Goal: Information Seeking & Learning: Learn about a topic

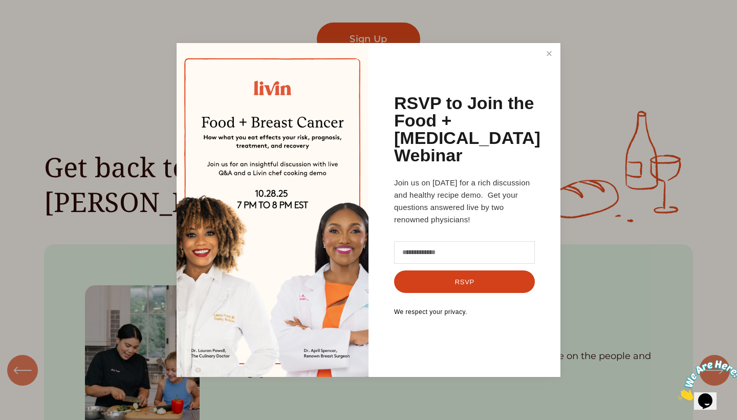
scroll to position [1034, 0]
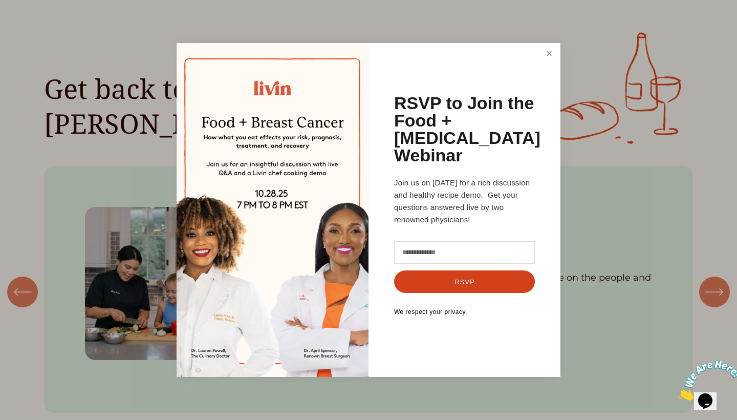
click at [549, 63] on link "Close" at bounding box center [548, 54] width 19 height 19
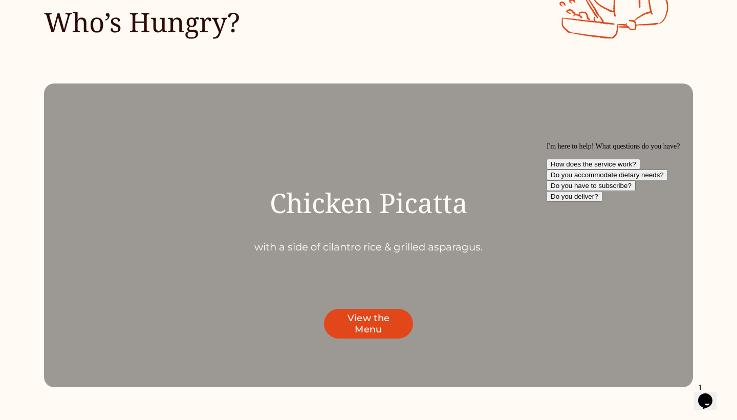
scroll to position [3232, 0]
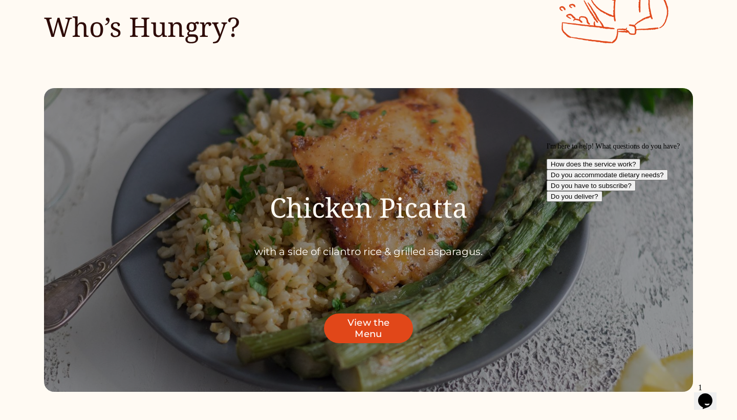
click at [355, 317] on link "View the Menu" at bounding box center [368, 328] width 89 height 30
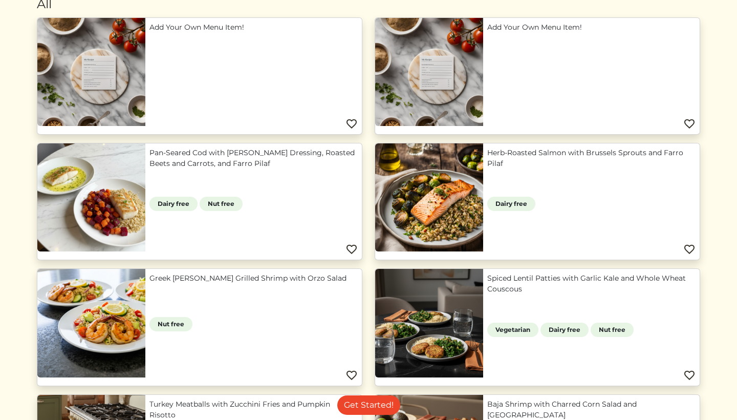
scroll to position [119, 0]
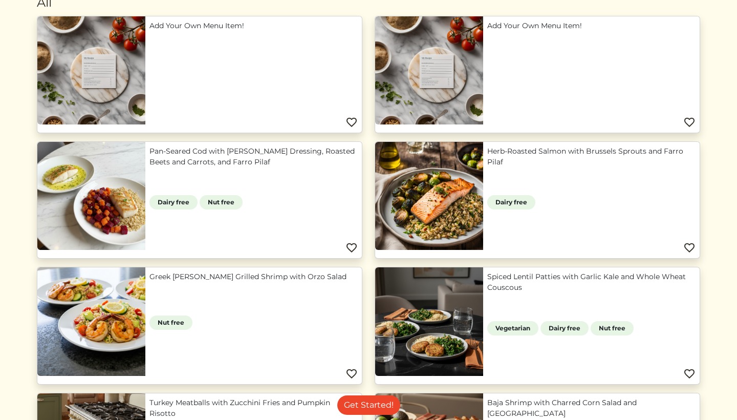
click at [529, 159] on link "Herb-Roasted Salmon with Brussels Sprouts and Farro Pilaf" at bounding box center [591, 156] width 208 height 21
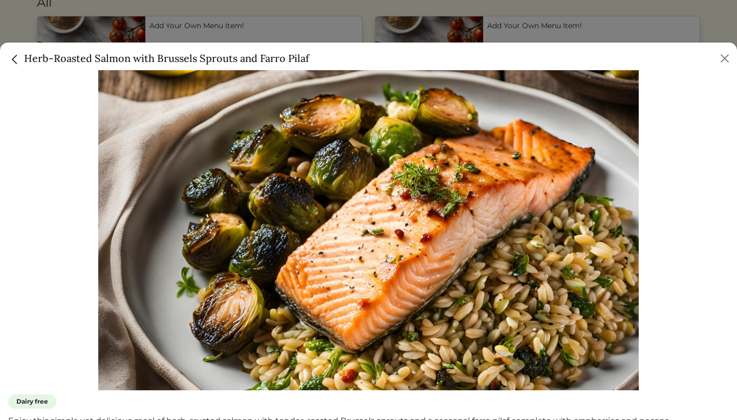
scroll to position [63, 0]
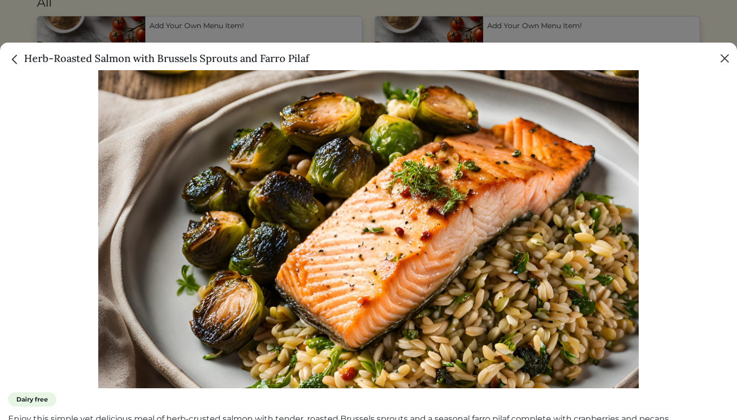
click at [727, 58] on button "Close" at bounding box center [724, 58] width 16 height 16
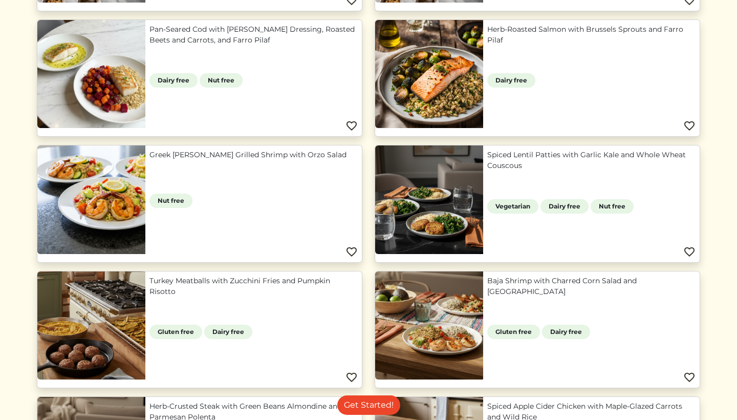
scroll to position [244, 0]
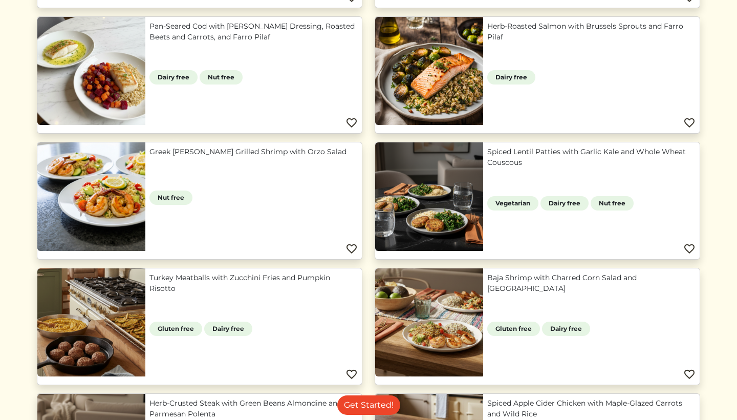
click at [487, 168] on link "Spiced Lentil Patties with Garlic Kale and Whole Wheat Couscous" at bounding box center [591, 156] width 208 height 21
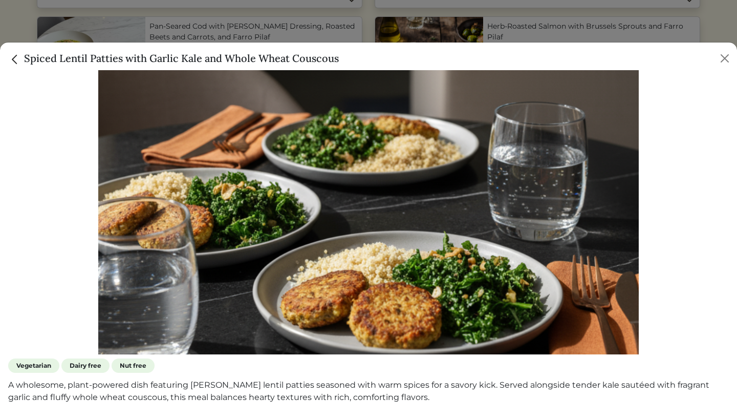
scroll to position [97, 0]
click at [728, 66] on button "Close" at bounding box center [724, 58] width 16 height 16
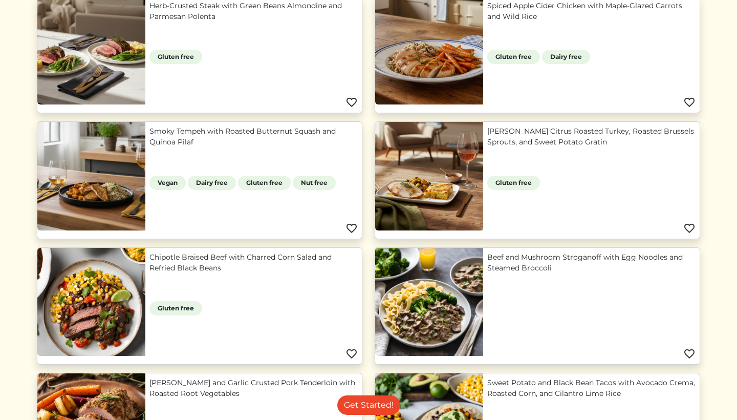
scroll to position [649, 0]
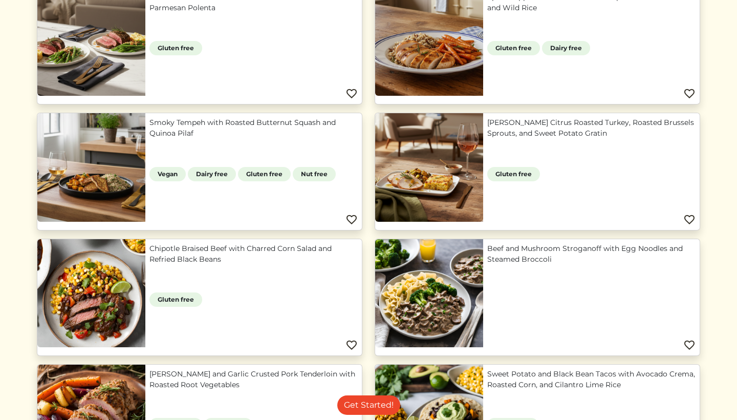
click at [149, 265] on link "Chipotle Braised Beef with Charred Corn Salad and Refried Black Beans" at bounding box center [253, 253] width 208 height 21
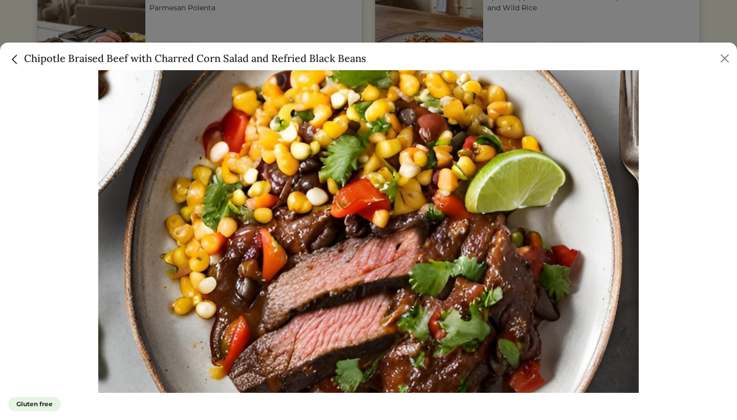
scroll to position [54, 0]
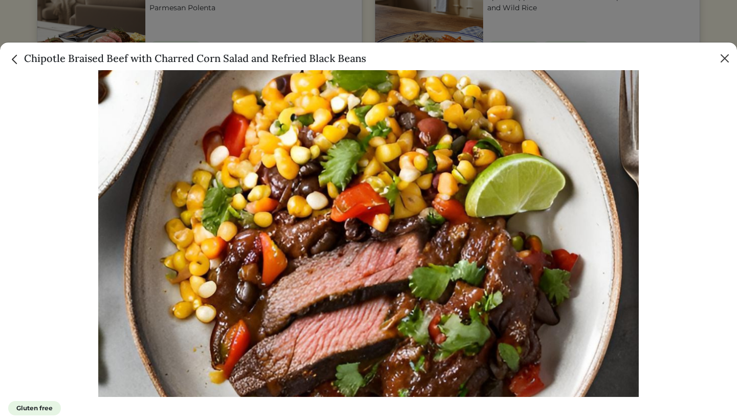
click at [726, 56] on button "Close" at bounding box center [724, 58] width 16 height 16
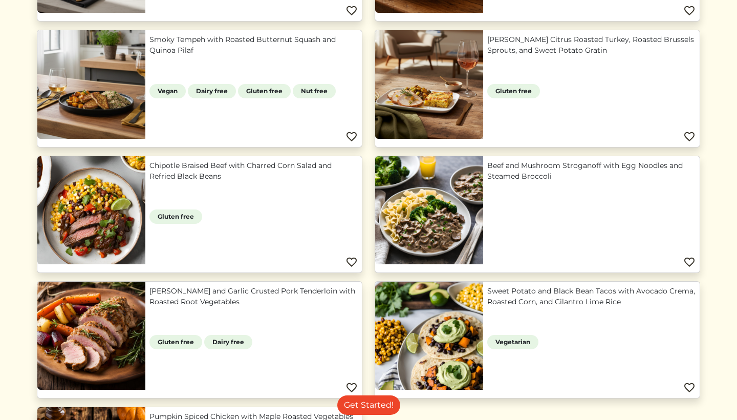
scroll to position [735, 0]
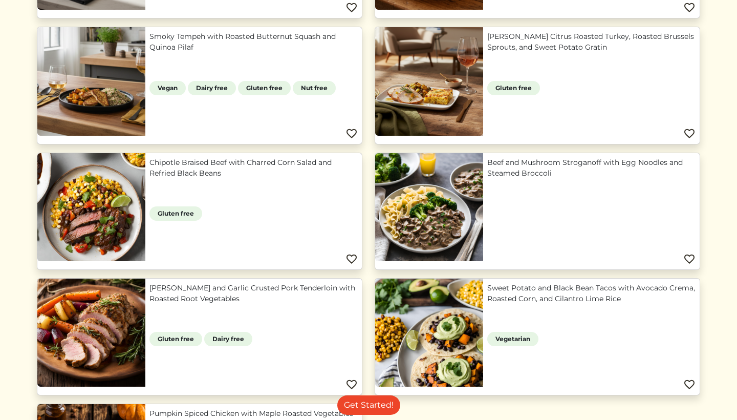
click at [558, 171] on link "Beef and Mushroom Stroganoff with Egg Noodles and Steamed Broccoli" at bounding box center [591, 167] width 208 height 21
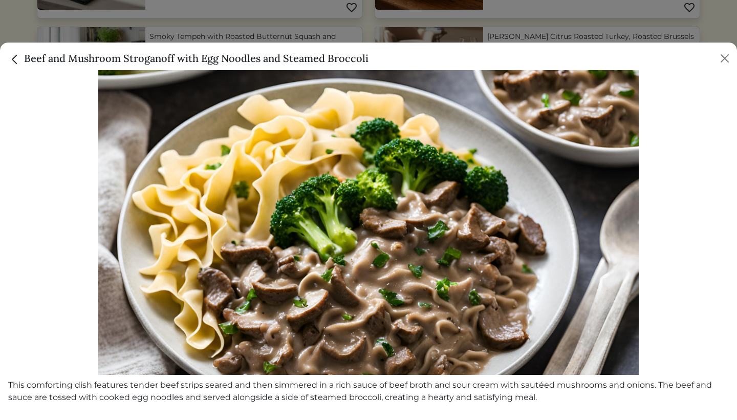
scroll to position [76, 0]
click at [723, 60] on button "Close" at bounding box center [724, 58] width 16 height 16
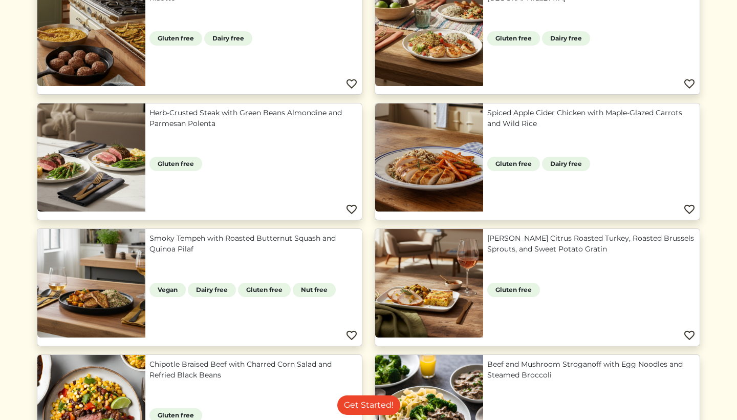
scroll to position [532, 0]
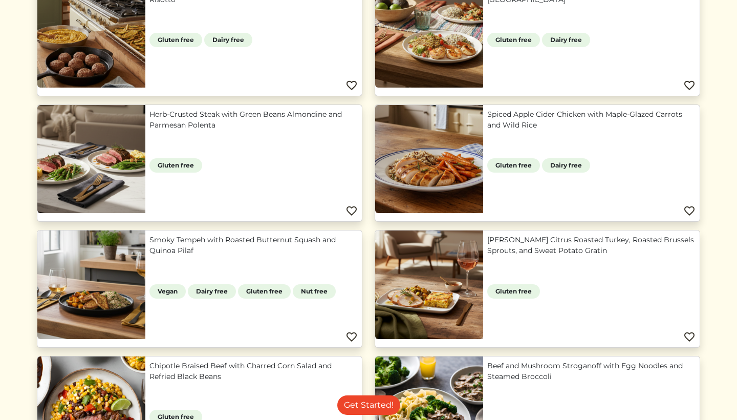
click at [487, 130] on link "Spiced Apple Cider Chicken with Maple-Glazed Carrots and Wild Rice" at bounding box center [591, 119] width 208 height 21
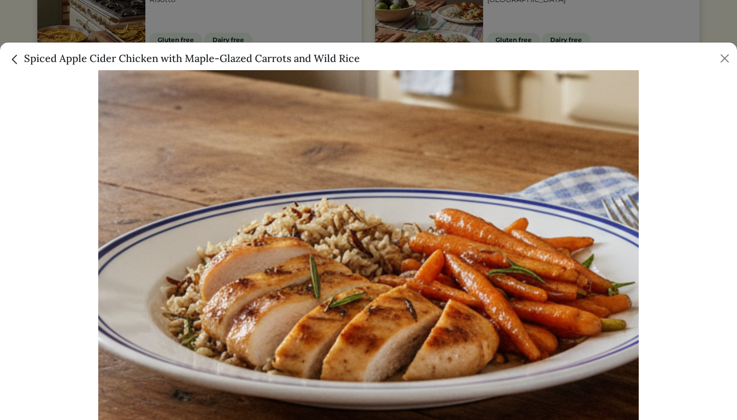
scroll to position [26, 0]
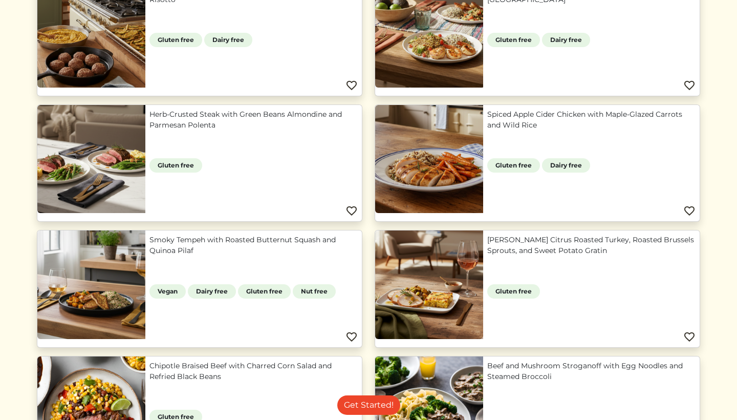
click at [482, 25] on div at bounding box center [368, 210] width 737 height 420
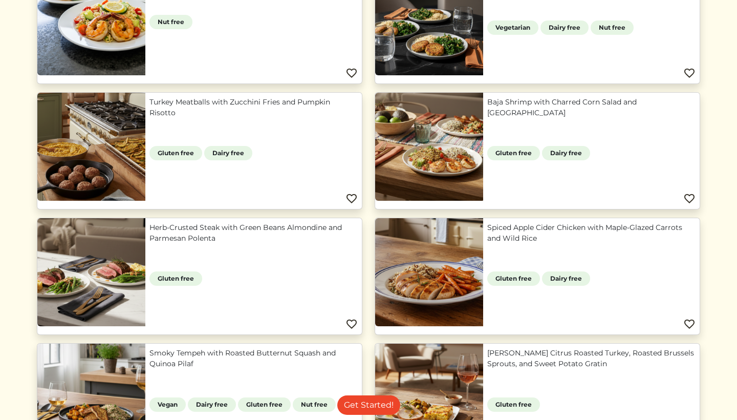
scroll to position [417, 0]
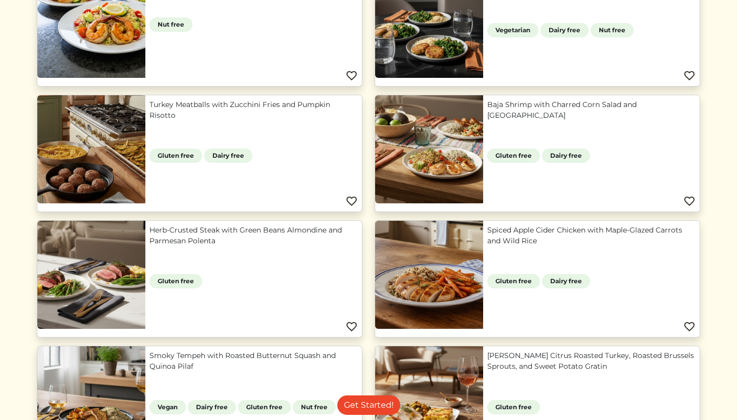
click at [220, 246] on link "Herb-Crusted Steak with Green Beans Almondine and Parmesan Polenta" at bounding box center [253, 235] width 208 height 21
click at [688, 35] on div at bounding box center [368, 210] width 737 height 420
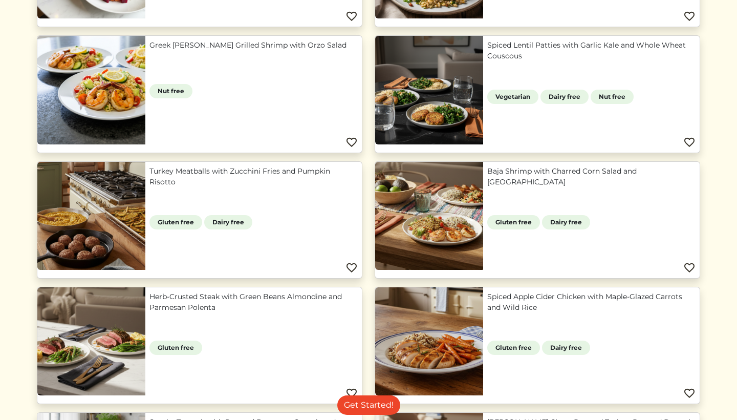
scroll to position [345, 0]
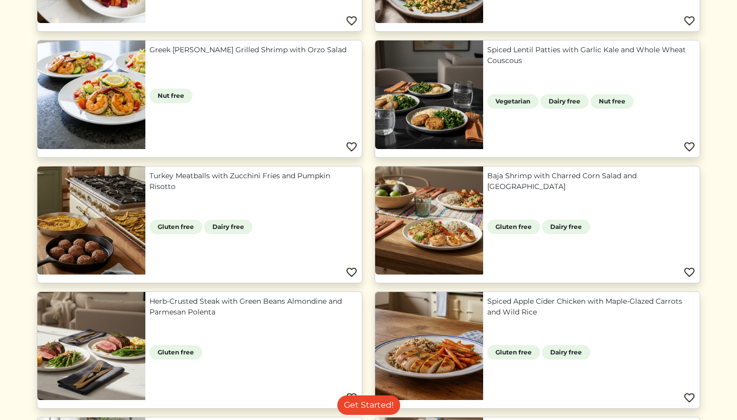
click at [292, 176] on link "Turkey Meatballs with Zucchini Fries and Pumpkin Risotto" at bounding box center [253, 180] width 208 height 21
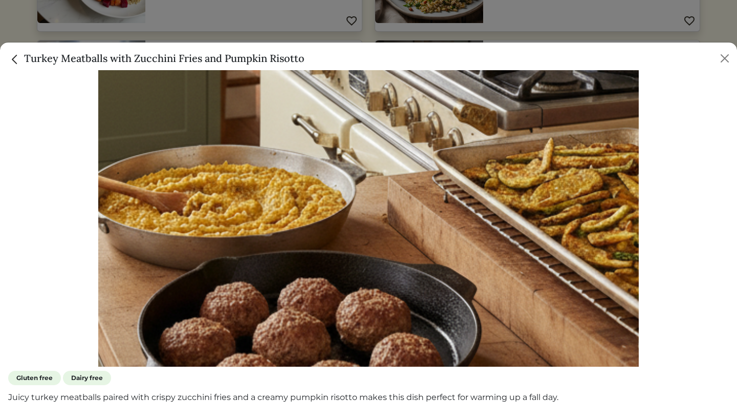
scroll to position [84, 0]
click at [722, 61] on button "Close" at bounding box center [724, 58] width 16 height 16
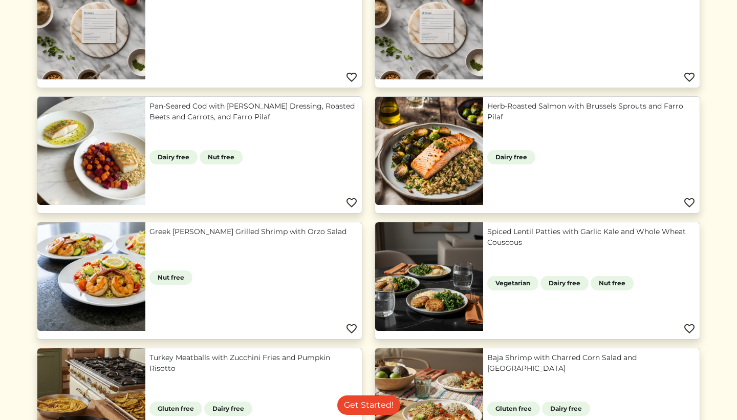
scroll to position [157, 0]
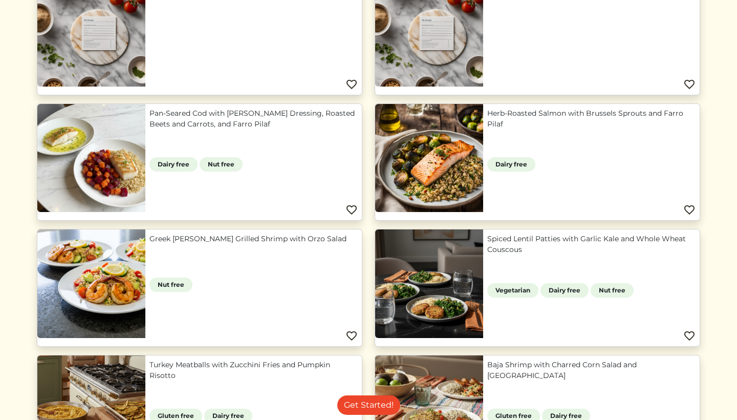
click at [236, 129] on link "Pan-Seared Cod with [PERSON_NAME] Dressing, Roasted Beets and Carrots, and Farr…" at bounding box center [253, 118] width 208 height 21
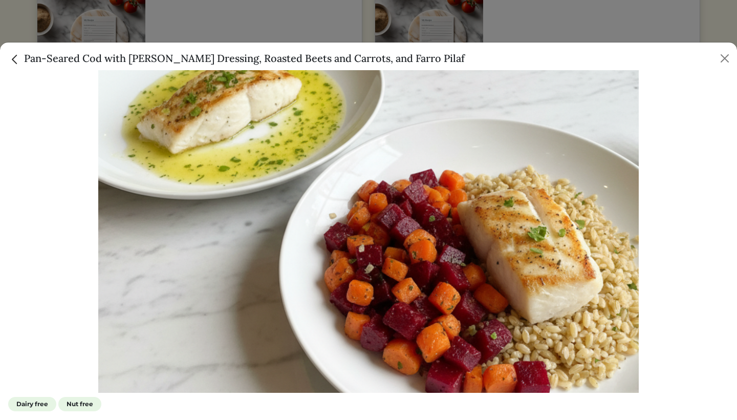
scroll to position [63, 0]
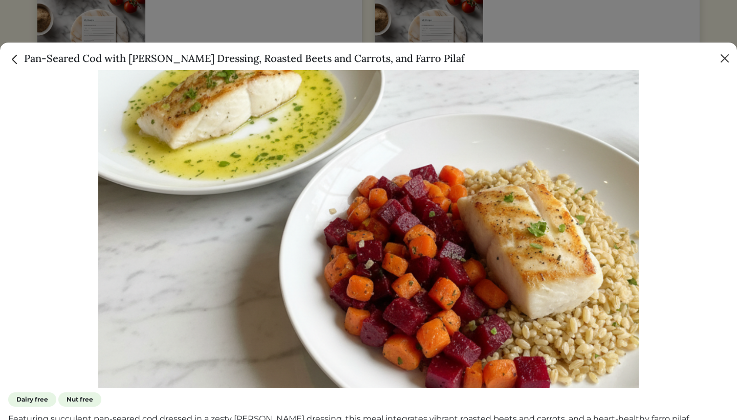
click at [726, 58] on button "Close" at bounding box center [724, 58] width 16 height 16
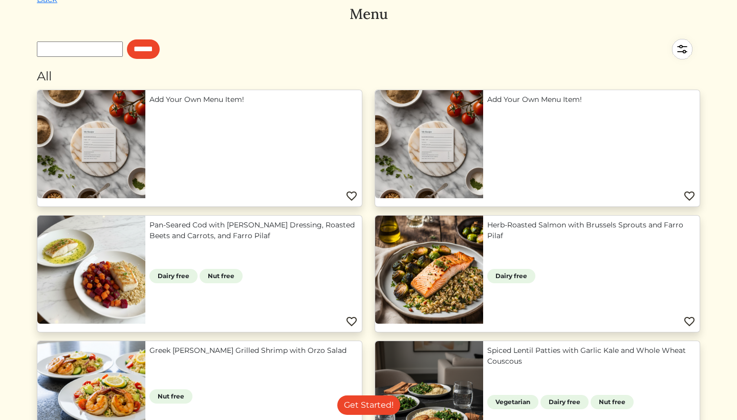
scroll to position [60, 1]
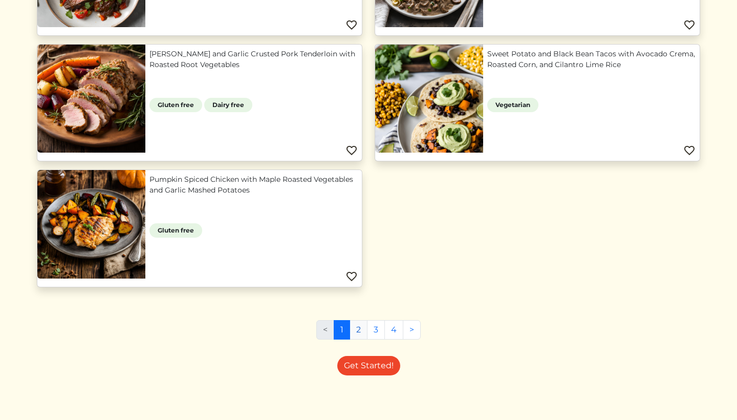
click at [358, 322] on link "2" at bounding box center [359, 329] width 18 height 19
